Goal: Communication & Community: Answer question/provide support

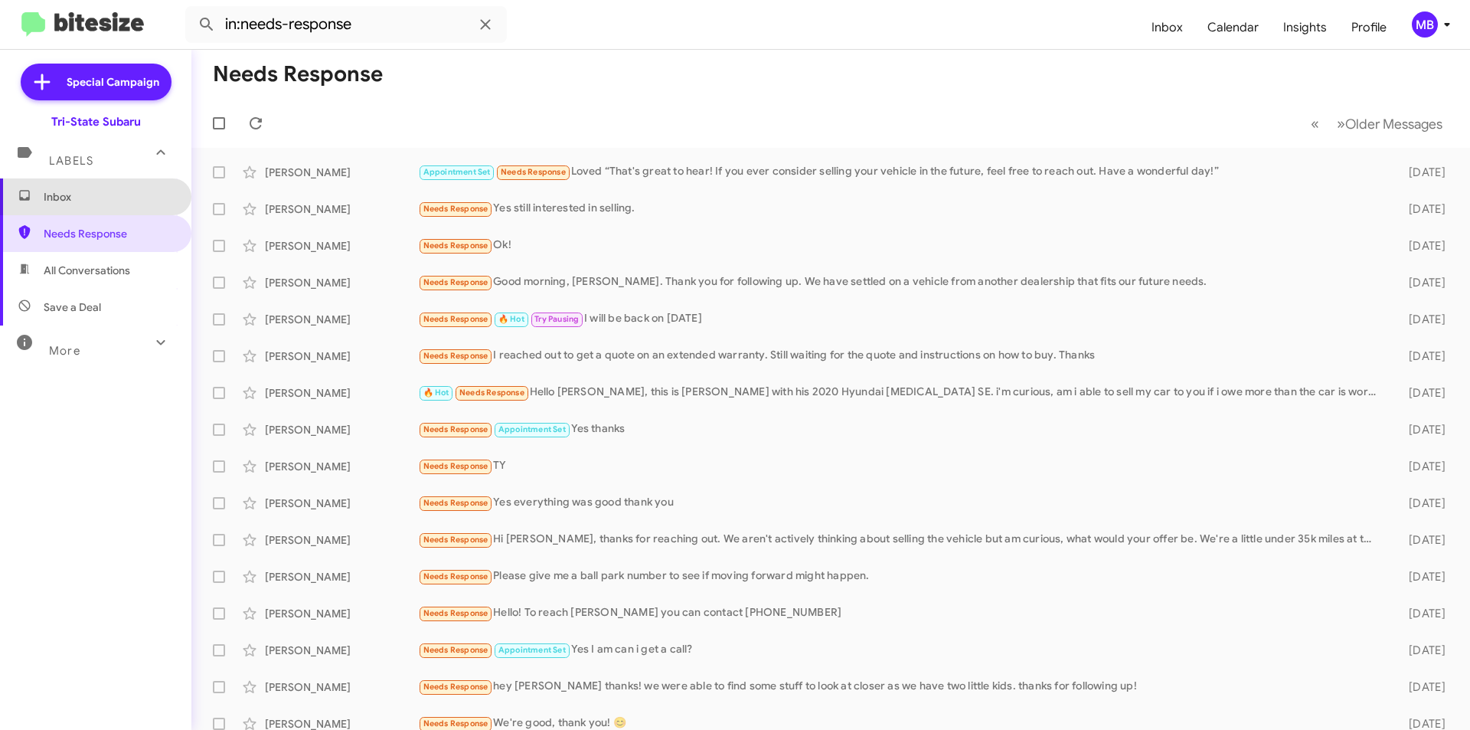
click at [96, 199] on span "Inbox" at bounding box center [109, 196] width 130 height 15
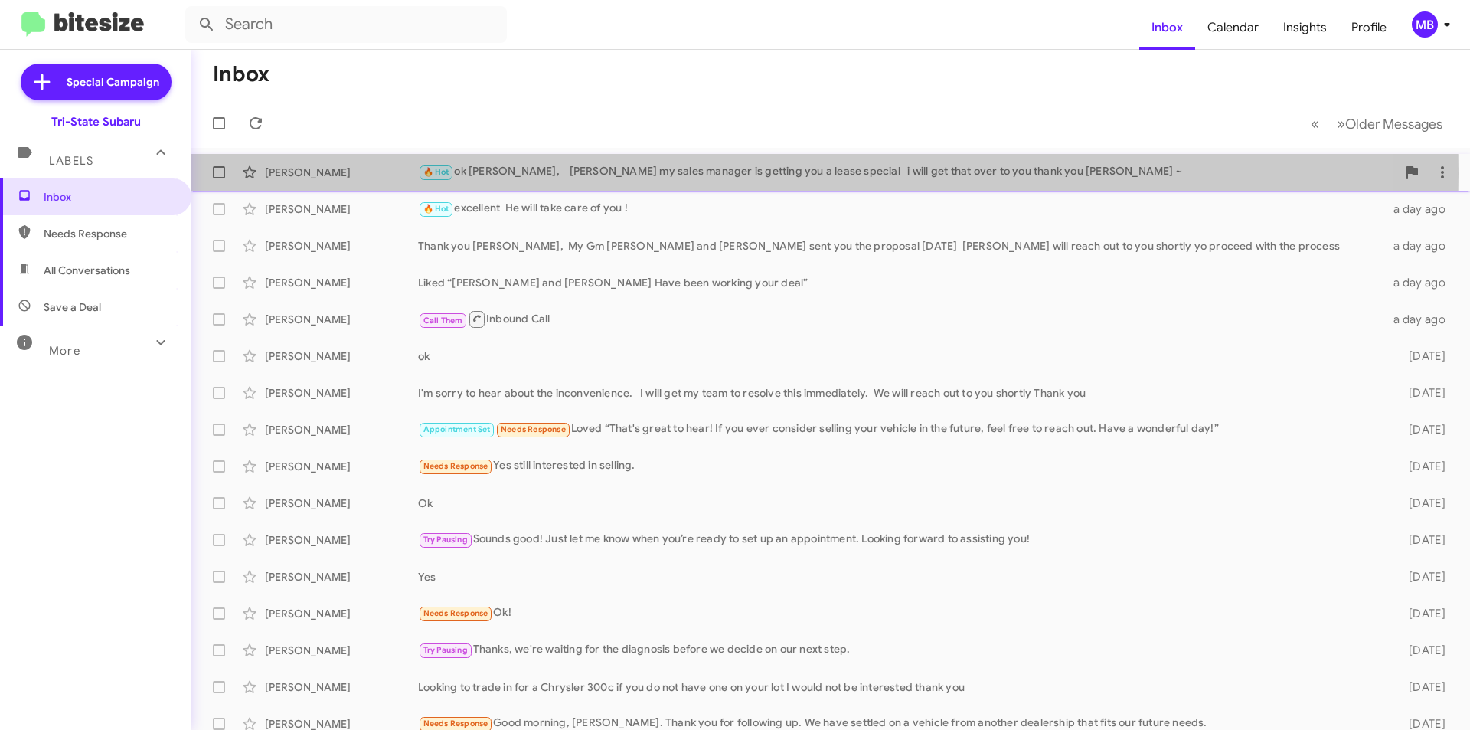
click at [550, 173] on div "🔥 Hot ok [PERSON_NAME], [PERSON_NAME] my sales manager is getting you a lease s…" at bounding box center [907, 172] width 978 height 18
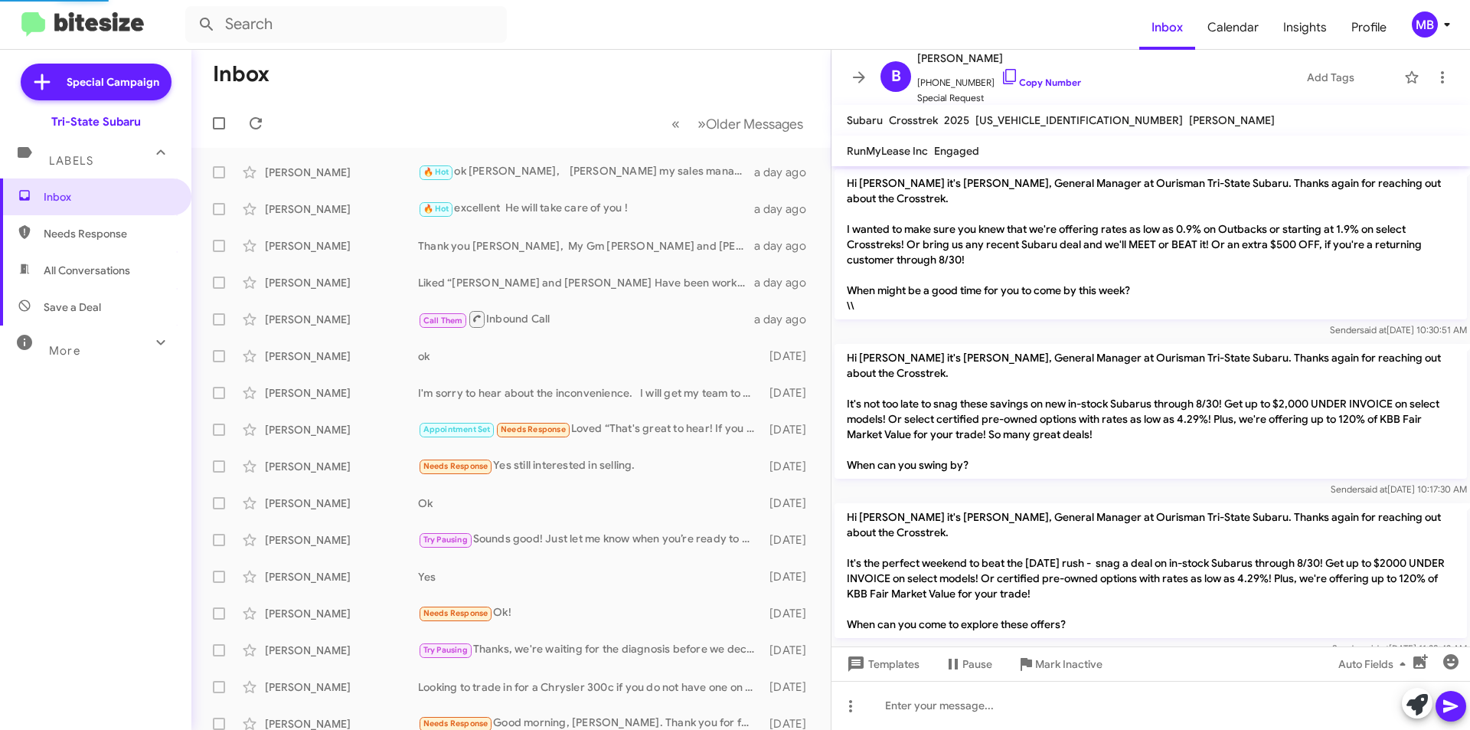
scroll to position [456, 0]
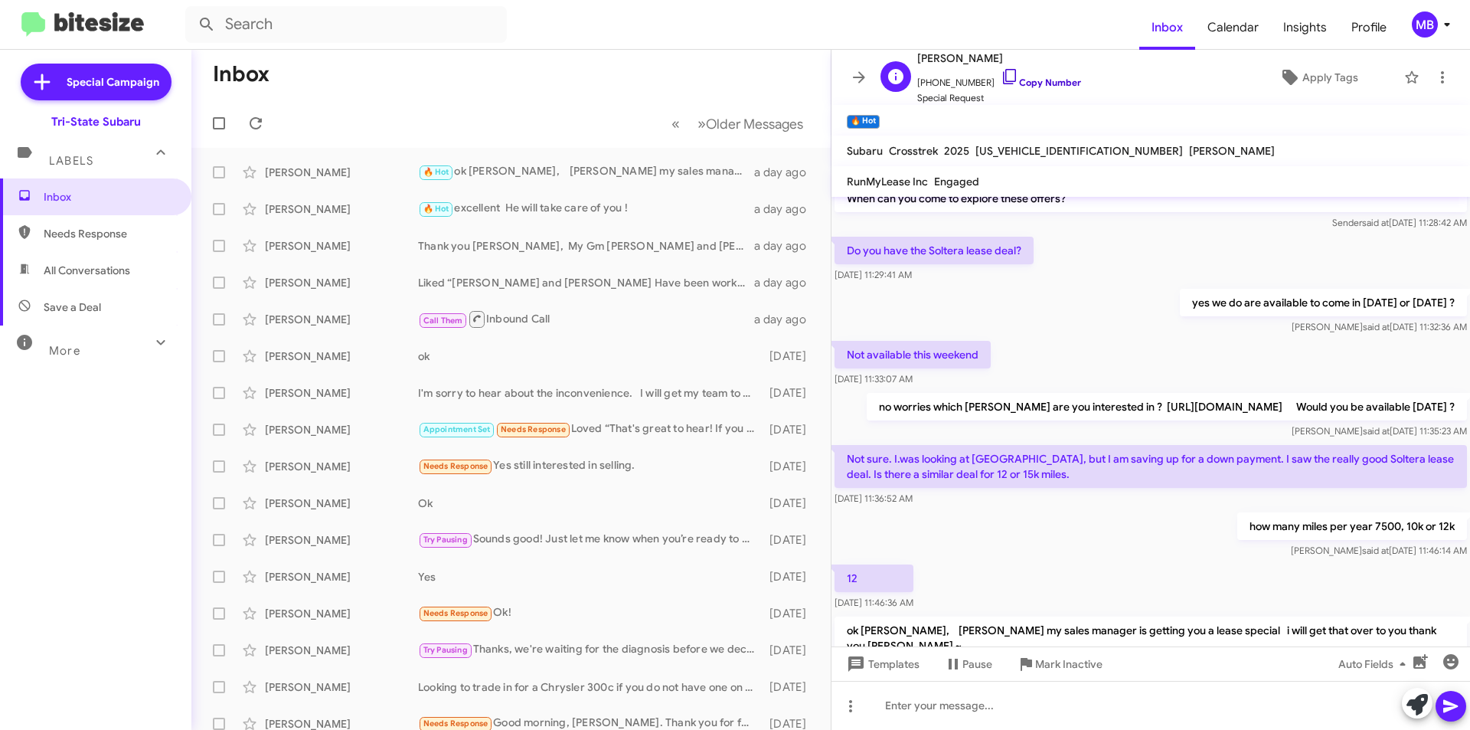
click at [1039, 81] on link "Copy Number" at bounding box center [1041, 82] width 80 height 11
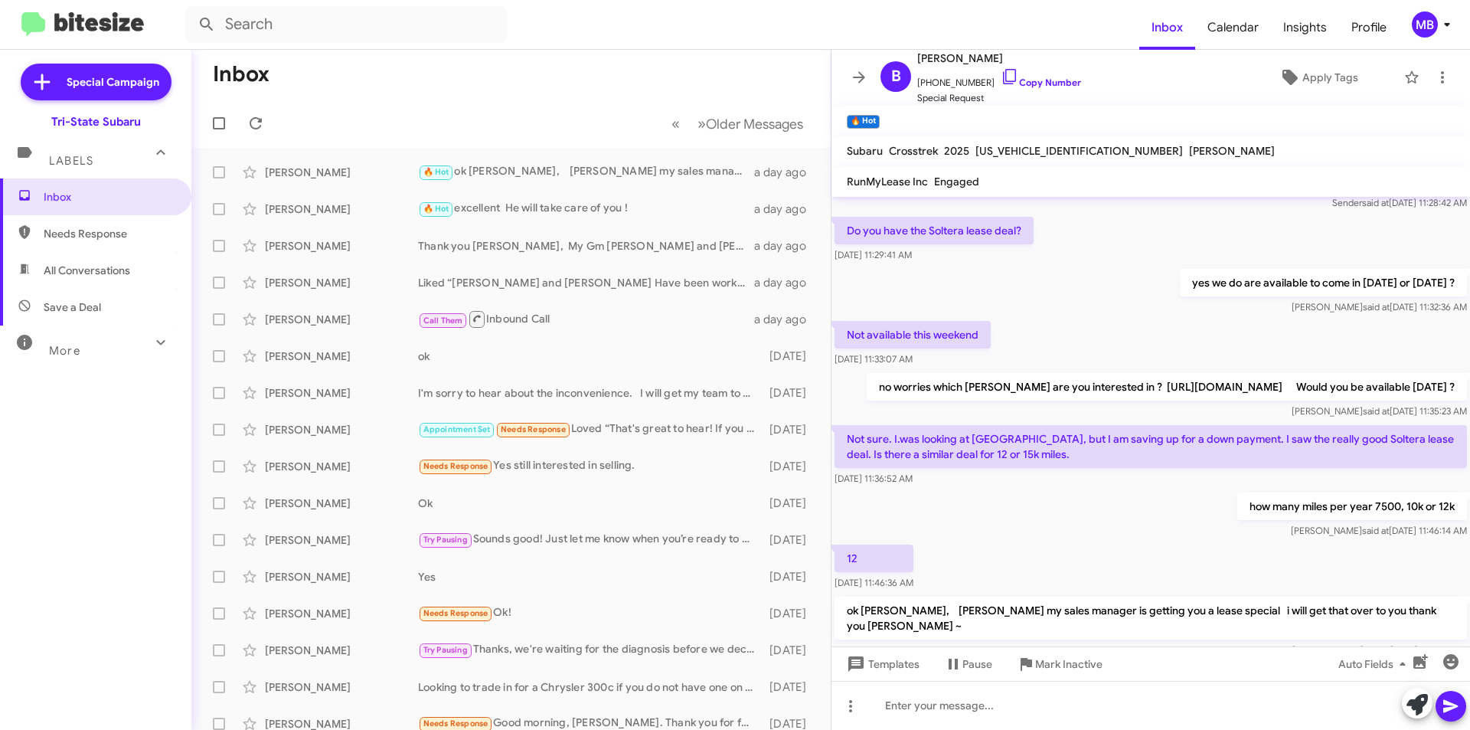
scroll to position [487, 0]
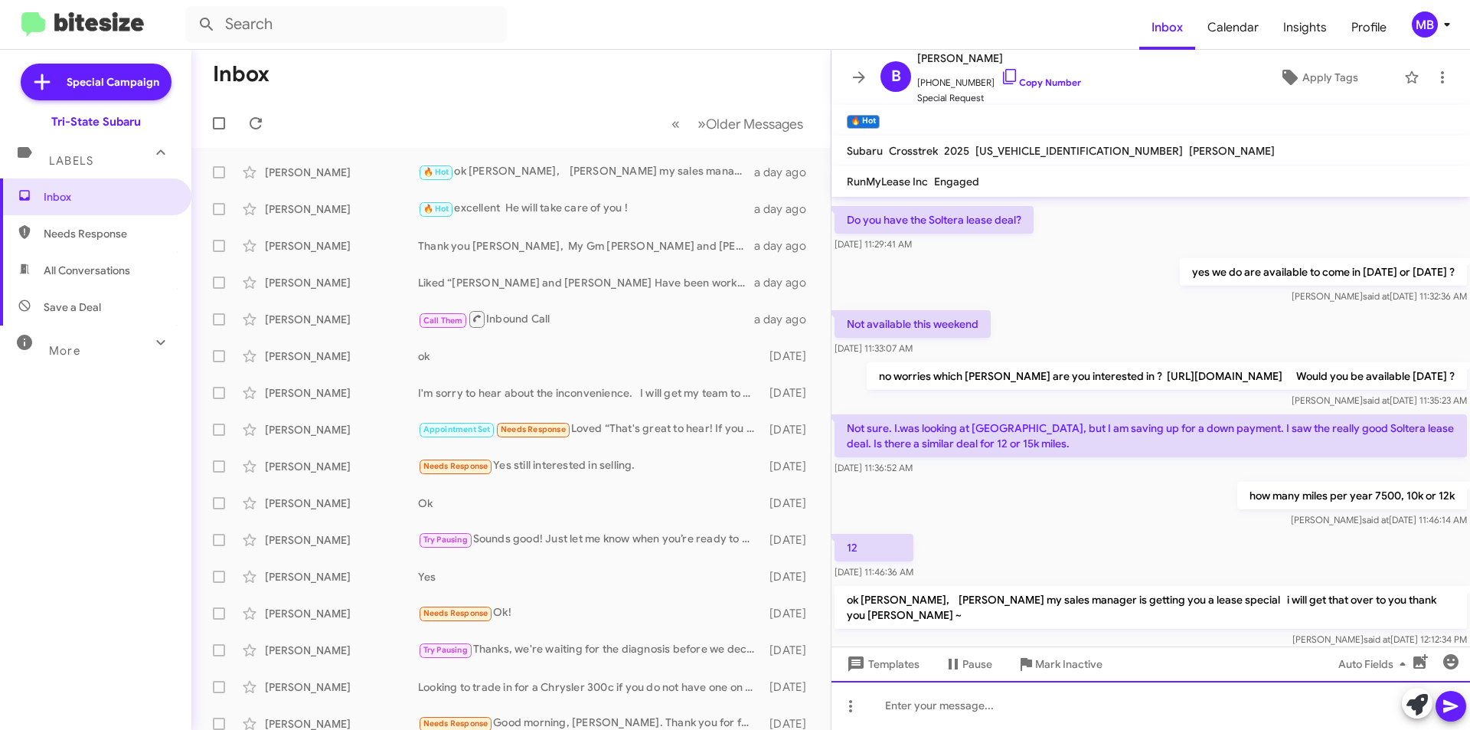
click at [1017, 723] on div at bounding box center [1150, 705] width 639 height 49
